Goal: Navigation & Orientation: Find specific page/section

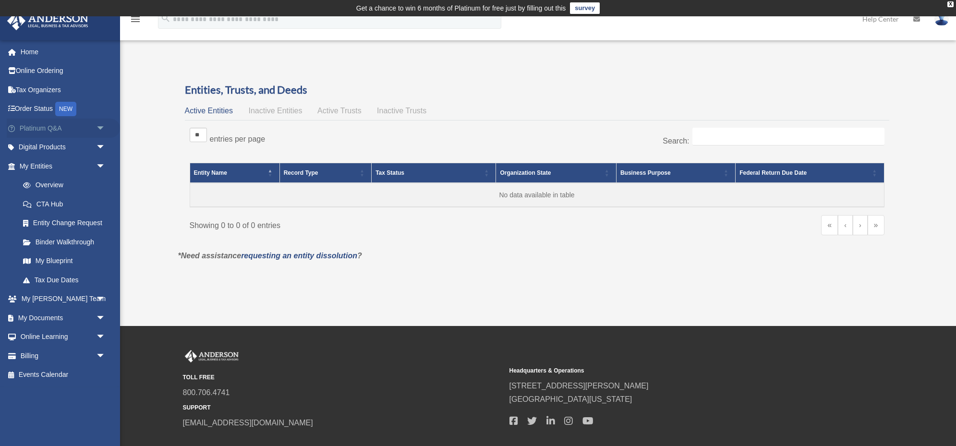
click at [86, 128] on link "Platinum Q&A arrow_drop_down" at bounding box center [63, 128] width 113 height 19
click at [101, 128] on span "arrow_drop_down" at bounding box center [105, 129] width 19 height 20
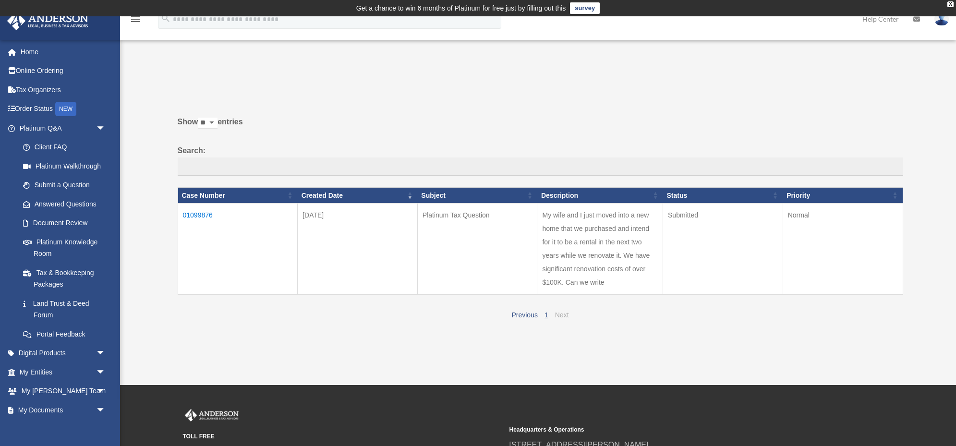
click at [558, 314] on link "Next" at bounding box center [562, 315] width 14 height 8
click at [37, 89] on link "Tax Organizers" at bounding box center [63, 89] width 113 height 19
click at [96, 352] on span "arrow_drop_down" at bounding box center [105, 354] width 19 height 20
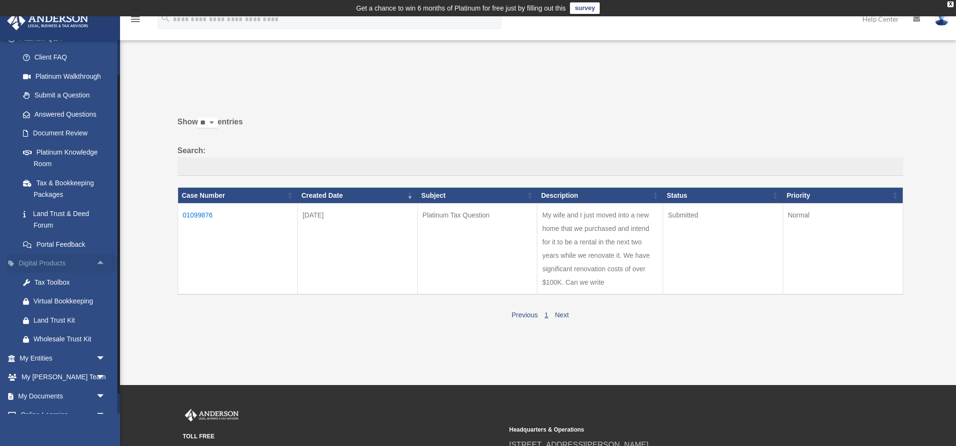
scroll to position [93, 0]
click at [55, 277] on div "Tax Toolbox" at bounding box center [71, 280] width 74 height 12
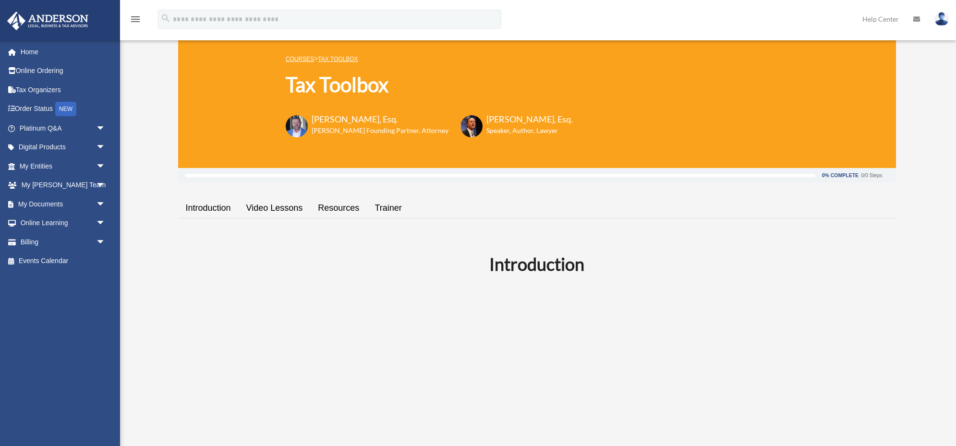
scroll to position [49, 0]
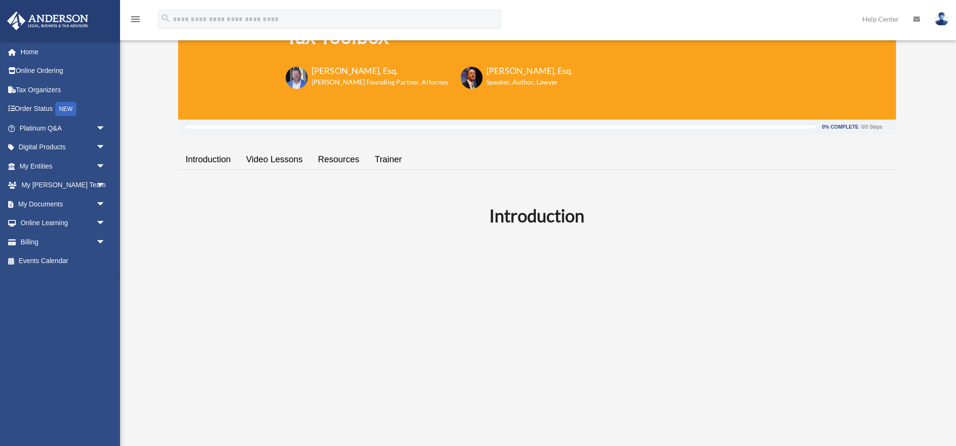
click at [337, 161] on link "Resources" at bounding box center [338, 159] width 57 height 27
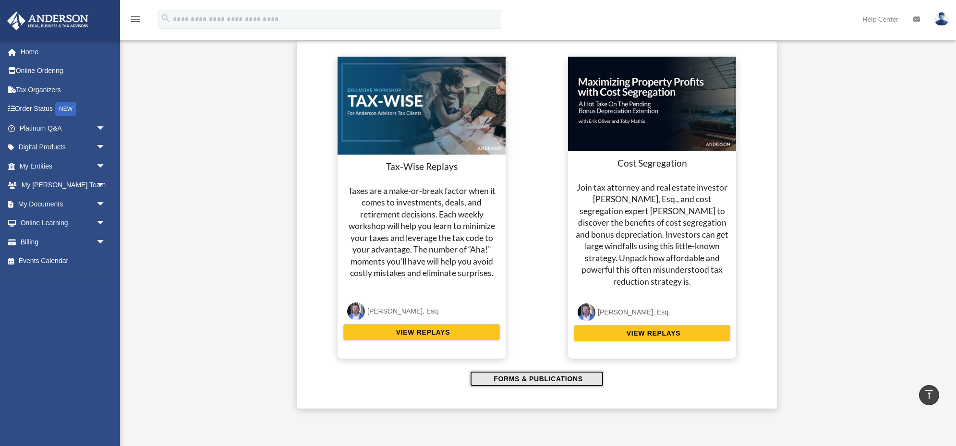
click at [528, 379] on span "FORMS & PUBLICATIONS" at bounding box center [537, 379] width 92 height 10
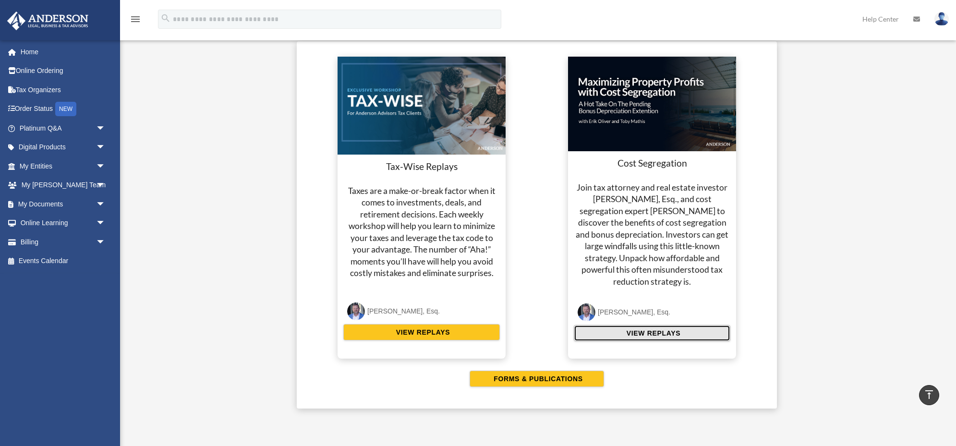
click at [641, 332] on span "VIEW REPLAYS" at bounding box center [652, 333] width 57 height 10
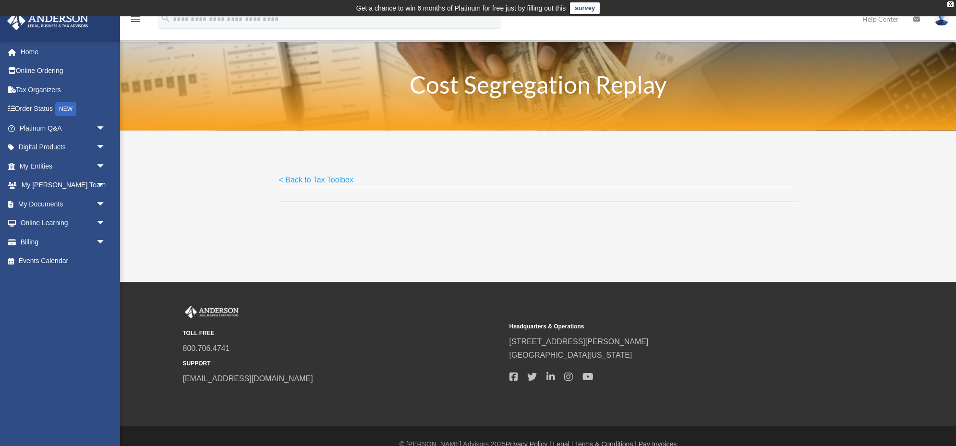
scroll to position [16, 0]
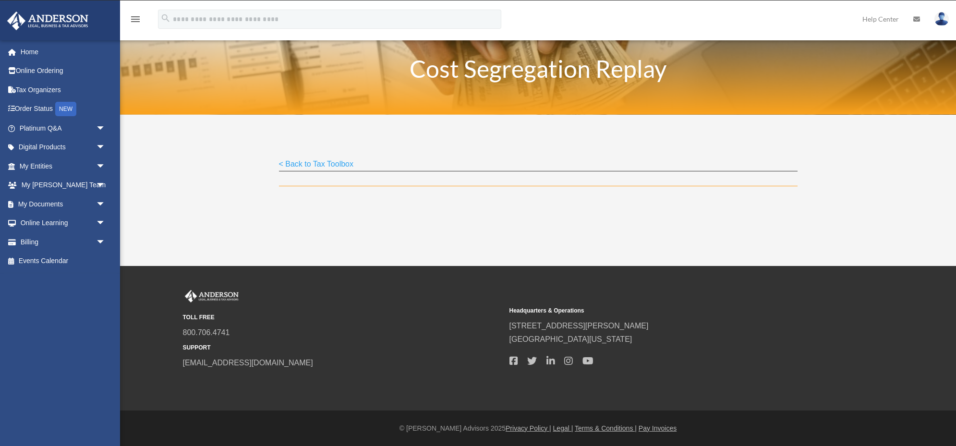
click at [334, 163] on link "< Back to Tax Toolbox" at bounding box center [316, 166] width 75 height 13
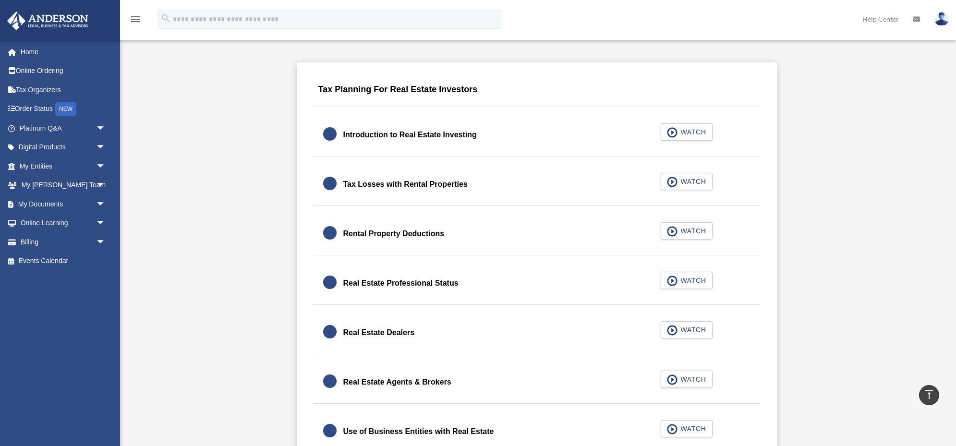
scroll to position [602, 0]
click at [683, 229] on span "WATCH" at bounding box center [691, 231] width 28 height 10
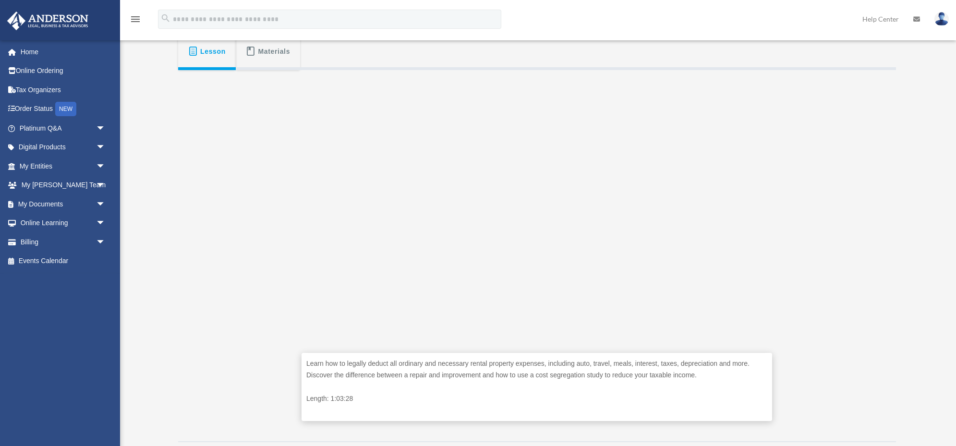
scroll to position [190, 0]
click at [56, 186] on link "My [PERSON_NAME] Team arrow_drop_down" at bounding box center [63, 185] width 113 height 19
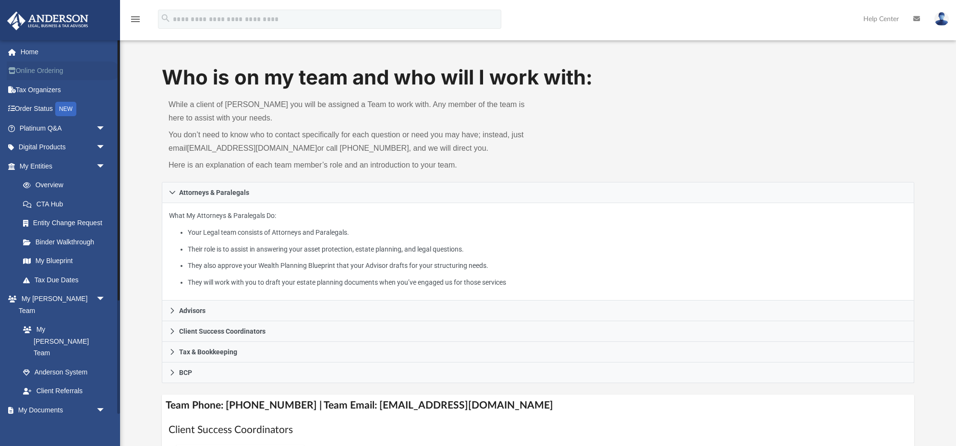
scroll to position [24, 0]
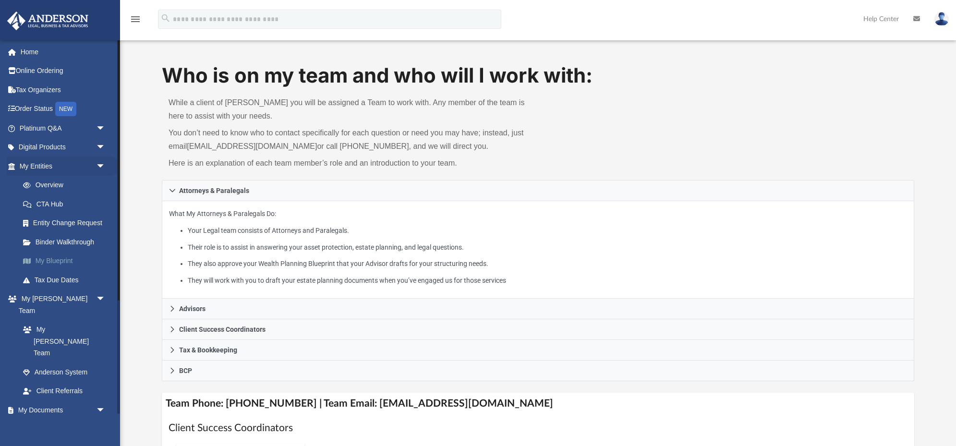
click at [47, 259] on link "My Blueprint" at bounding box center [66, 261] width 107 height 19
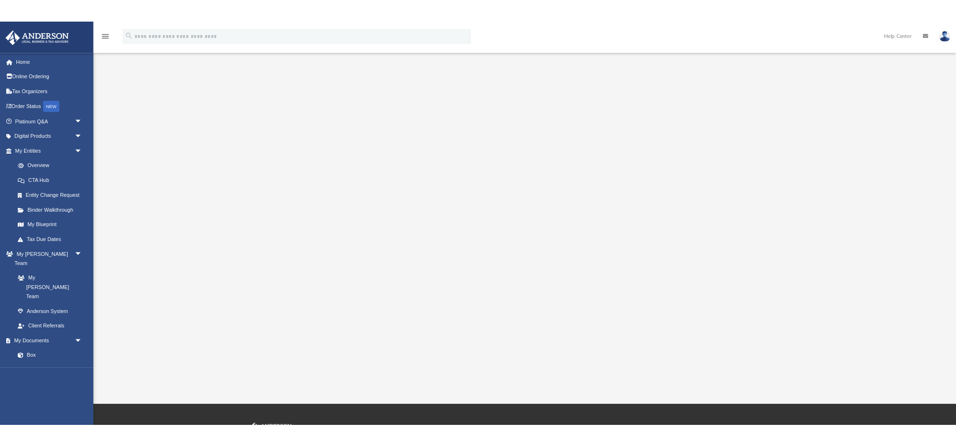
scroll to position [27, 0]
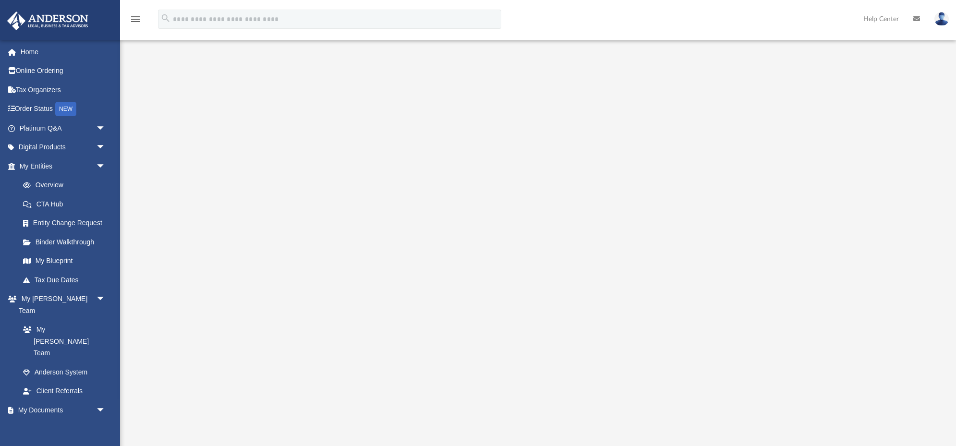
click at [942, 15] on img at bounding box center [941, 19] width 14 height 14
click at [865, 145] on div at bounding box center [538, 250] width 752 height 384
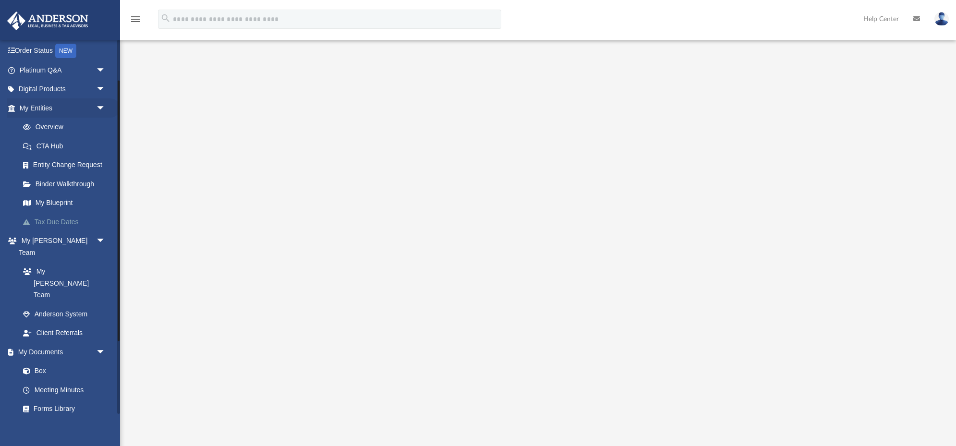
scroll to position [56, 0]
click at [50, 149] on link "CTA Hub" at bounding box center [66, 148] width 107 height 19
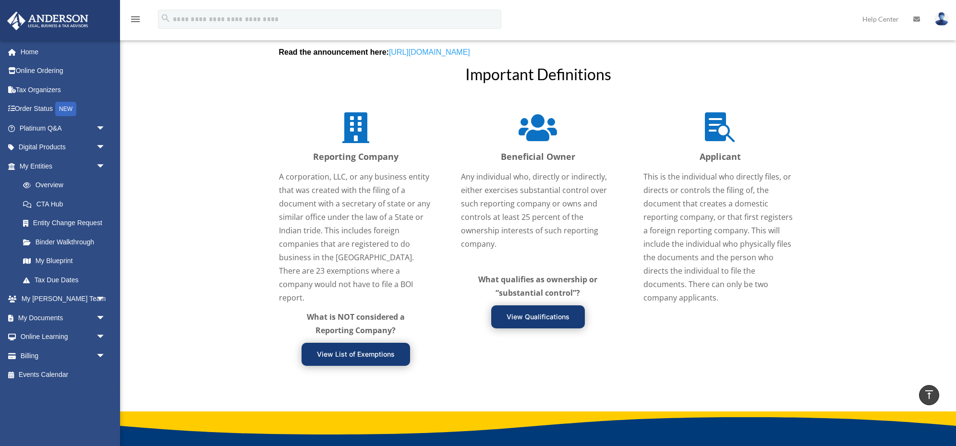
scroll to position [1126, 0]
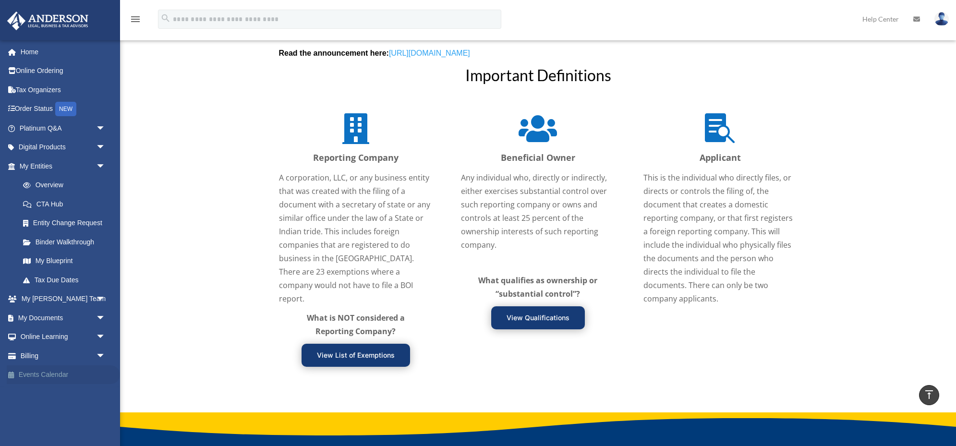
click at [38, 374] on link "Events Calendar" at bounding box center [63, 374] width 113 height 19
